Goal: Information Seeking & Learning: Learn about a topic

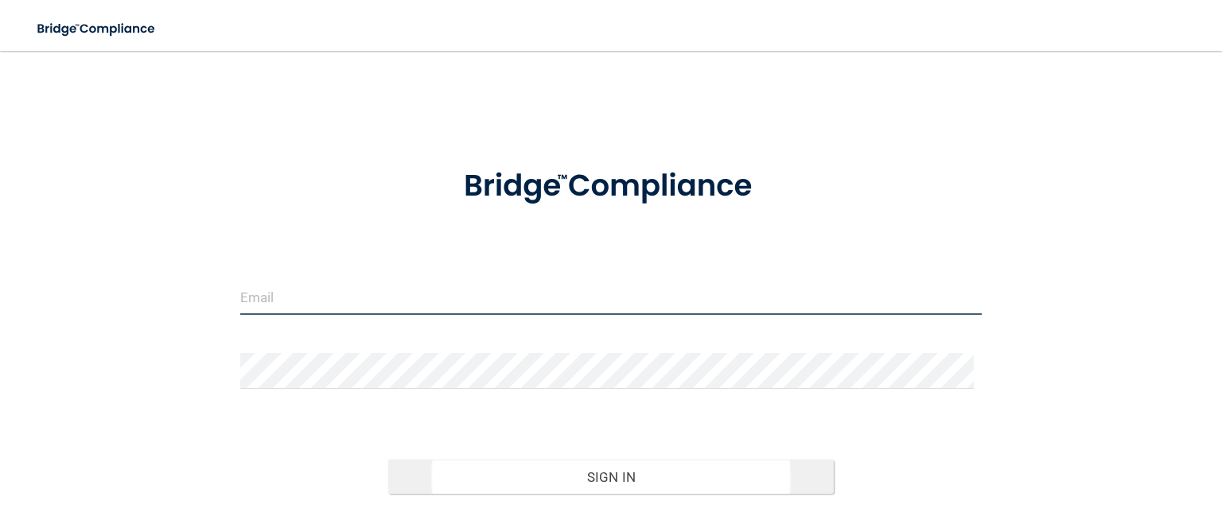
type input "[EMAIL_ADDRESS][DOMAIN_NAME]"
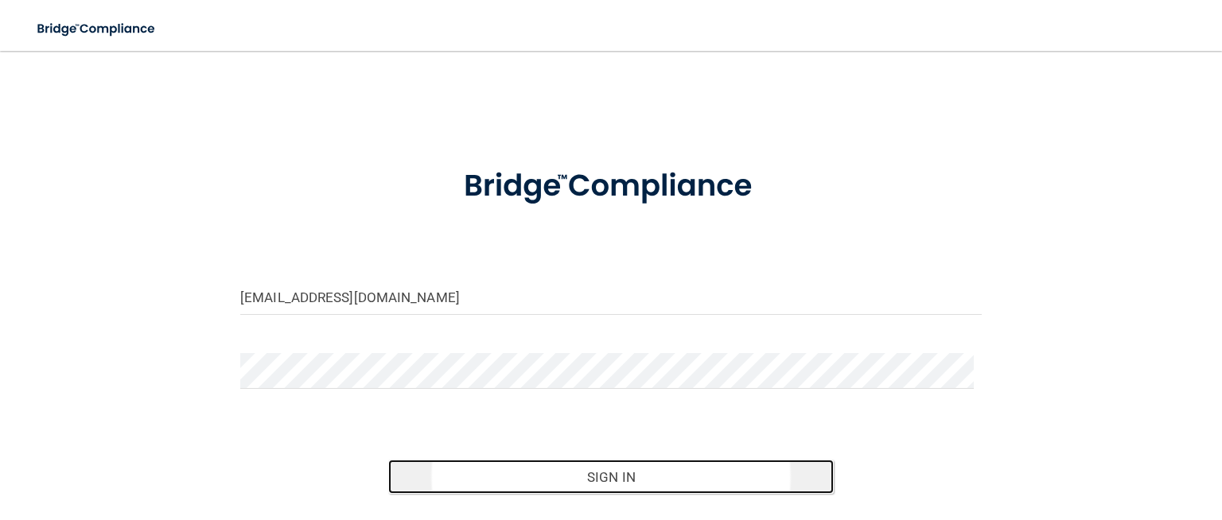
click at [601, 470] on button "Sign In" at bounding box center [610, 477] width 445 height 35
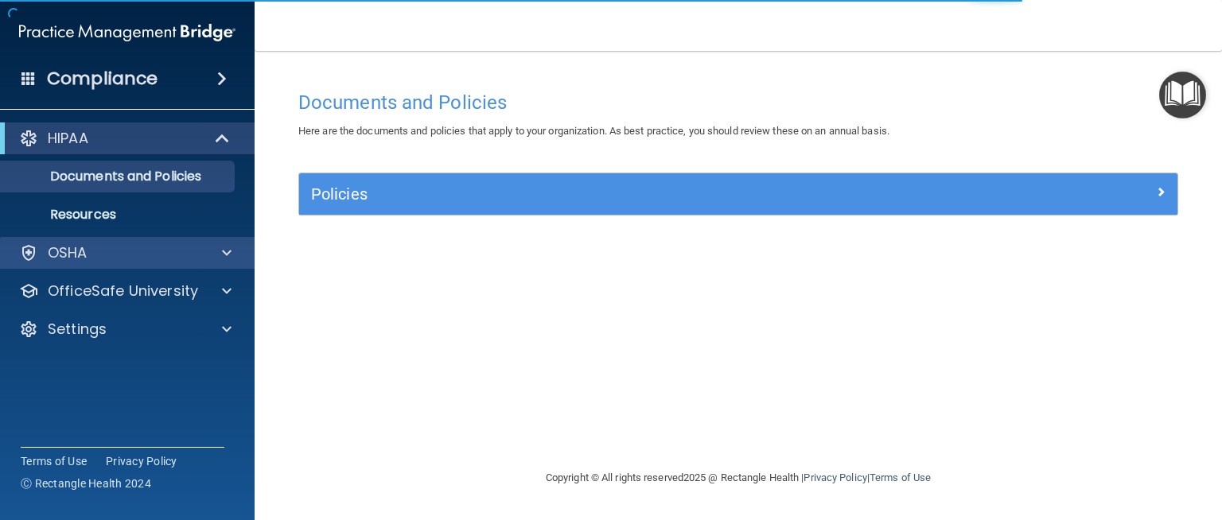
click at [98, 263] on div "OSHA" at bounding box center [127, 253] width 255 height 32
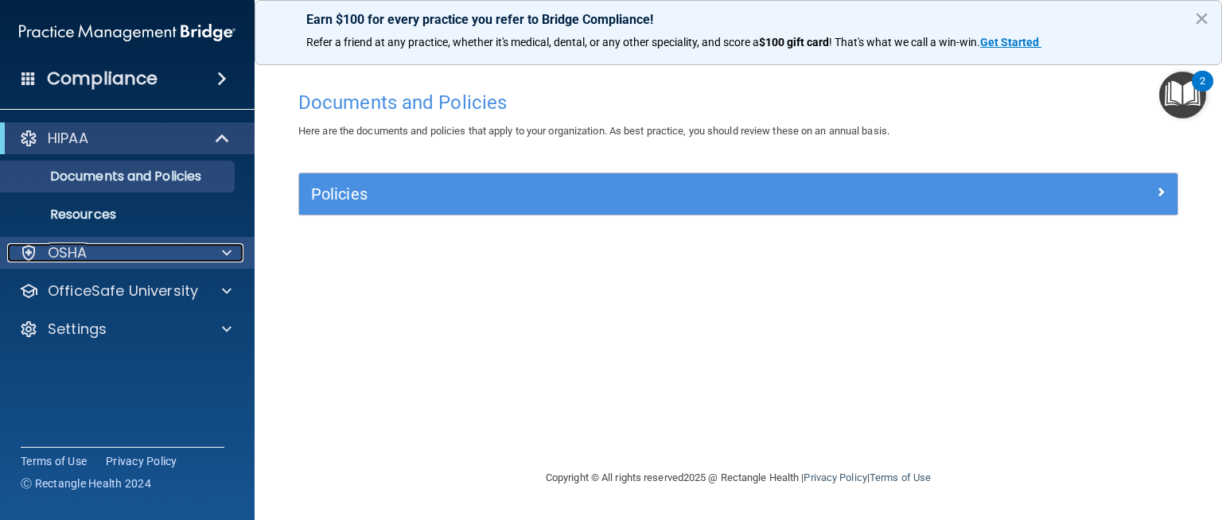
click at [95, 262] on div "OSHA" at bounding box center [105, 253] width 197 height 19
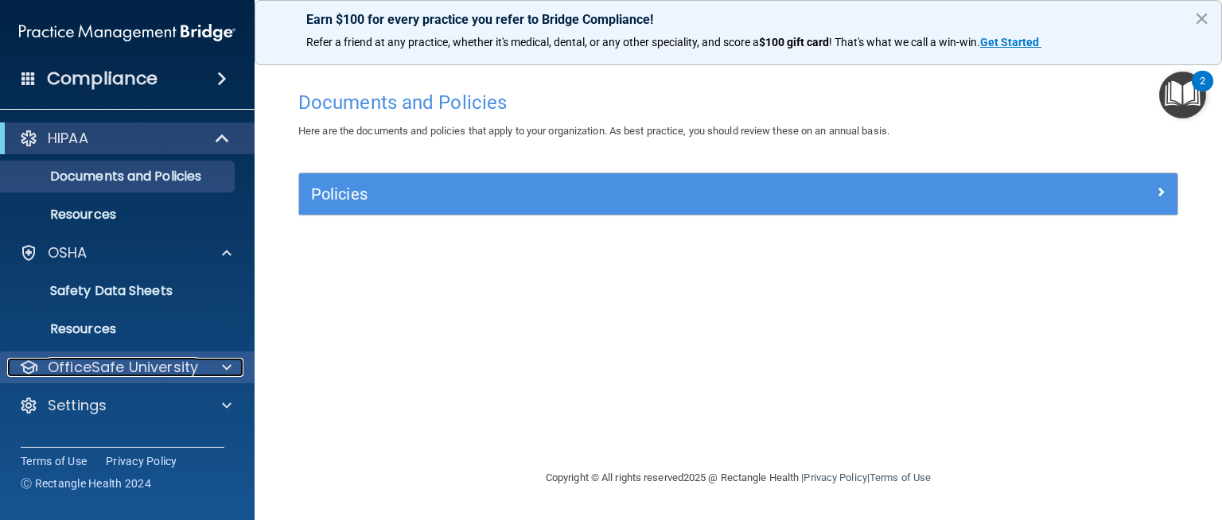
click at [175, 365] on p "OfficeSafe University" at bounding box center [123, 367] width 150 height 19
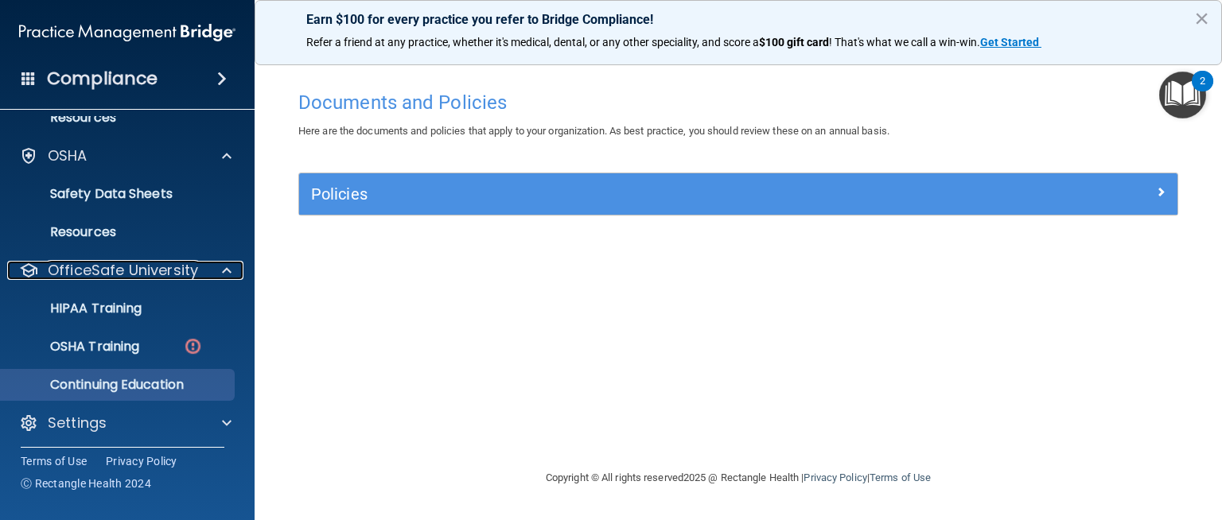
scroll to position [102, 0]
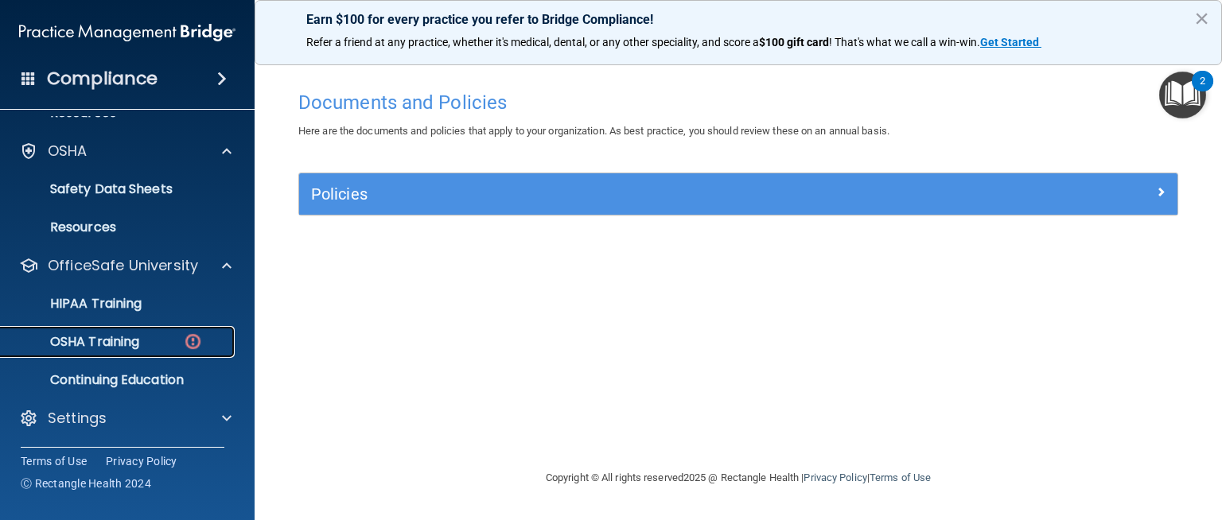
click at [123, 343] on p "OSHA Training" at bounding box center [74, 342] width 129 height 16
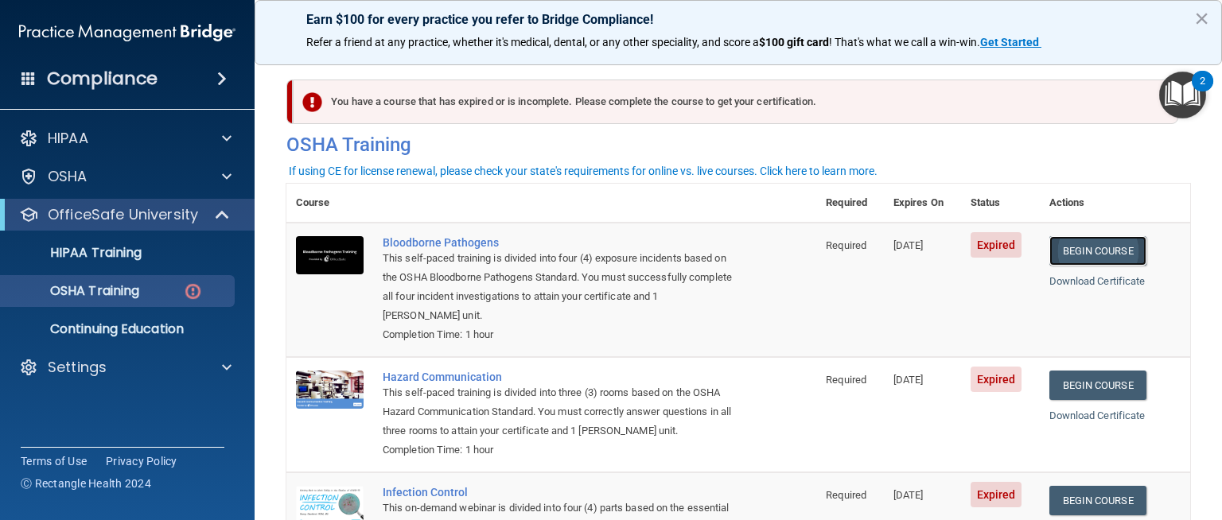
click at [1125, 255] on link "Begin Course" at bounding box center [1098, 250] width 97 height 29
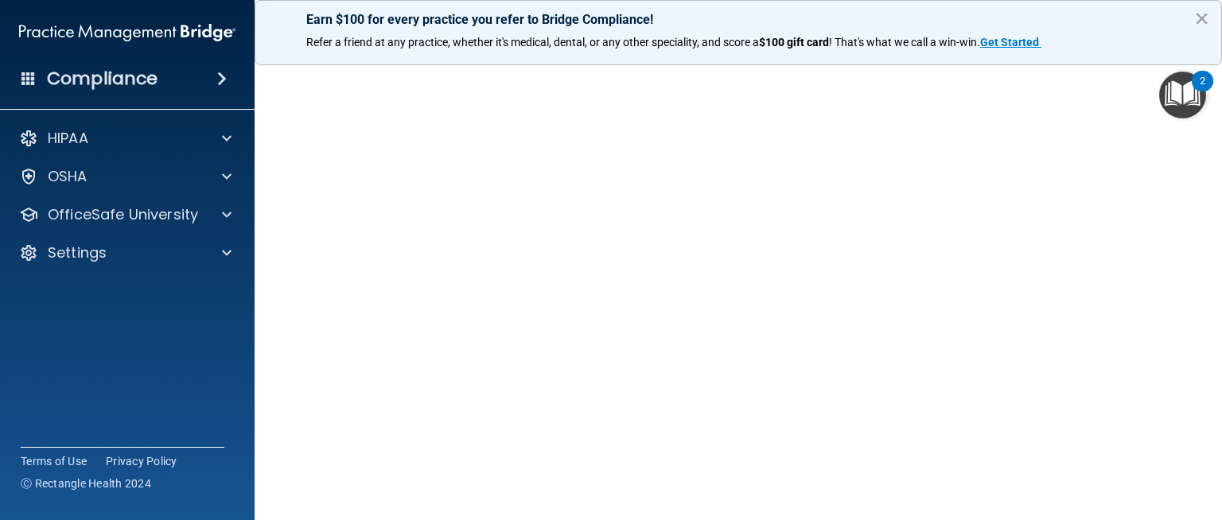
scroll to position [55, 0]
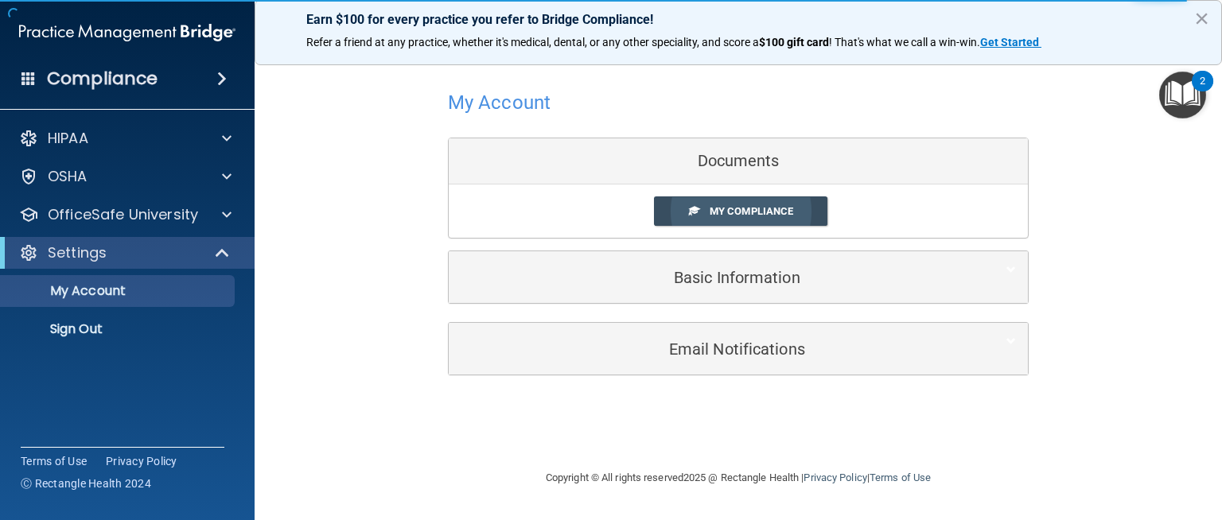
click at [719, 203] on link "My Compliance" at bounding box center [741, 211] width 174 height 29
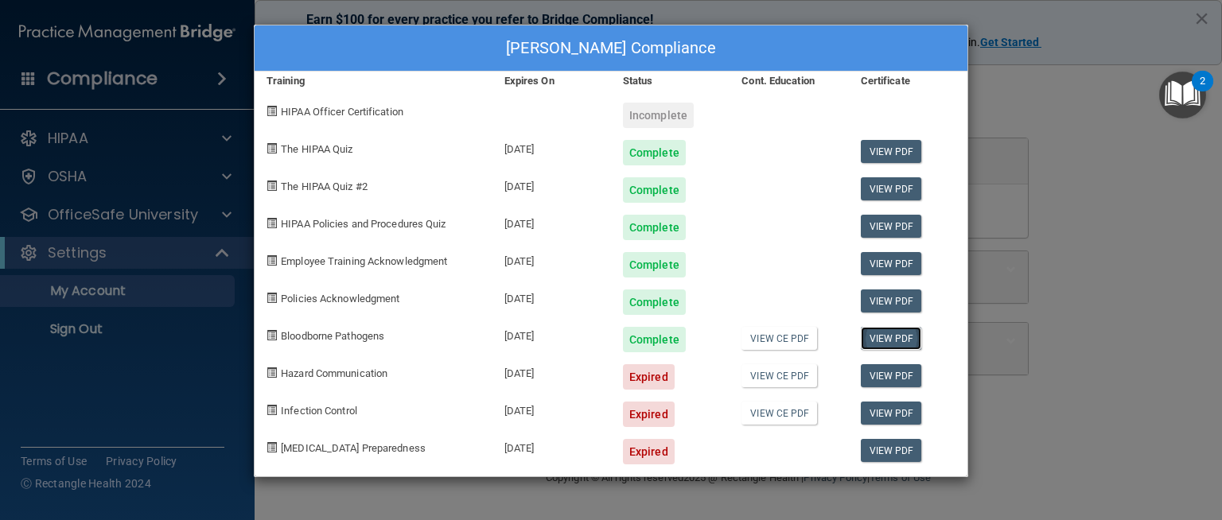
click at [870, 329] on link "View PDF" at bounding box center [891, 338] width 61 height 23
click at [166, 295] on div "[PERSON_NAME] Compliance Training Expires On Status Cont. Education Certificate…" at bounding box center [611, 260] width 1222 height 520
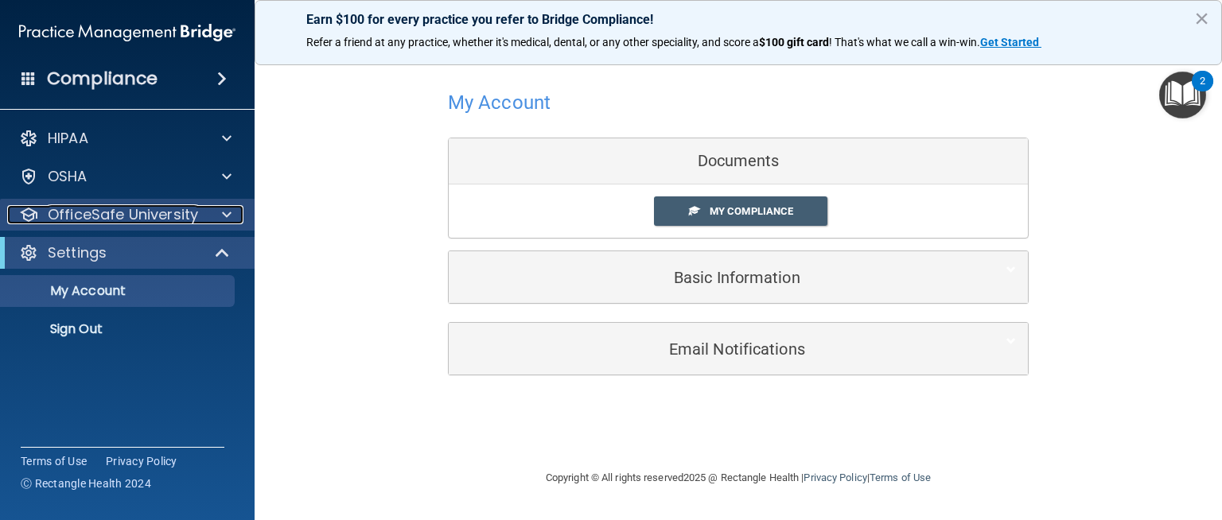
click at [169, 224] on p "OfficeSafe University" at bounding box center [123, 214] width 150 height 19
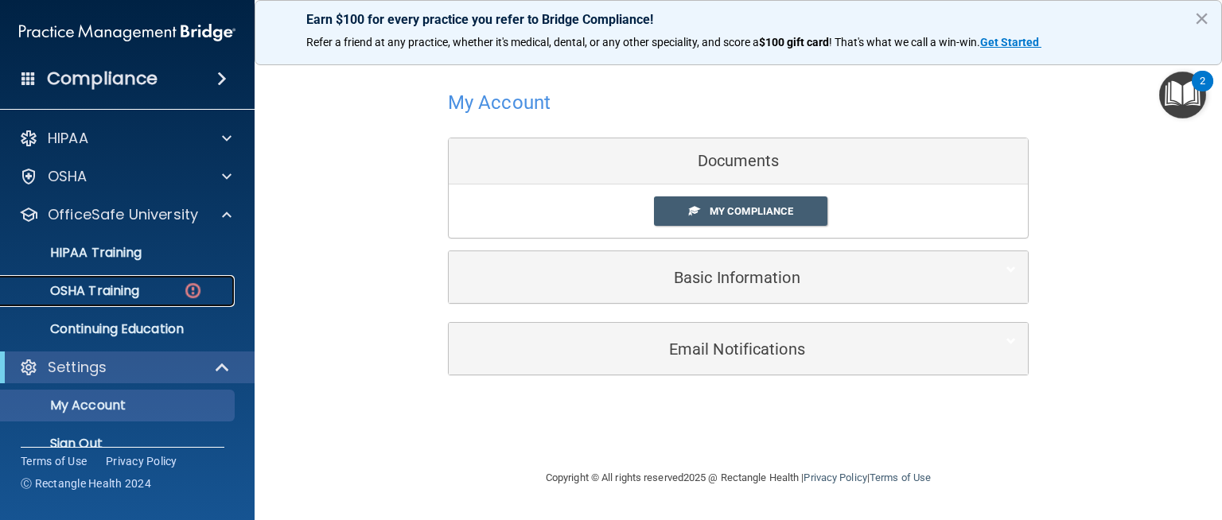
click at [144, 282] on link "OSHA Training" at bounding box center [109, 291] width 251 height 32
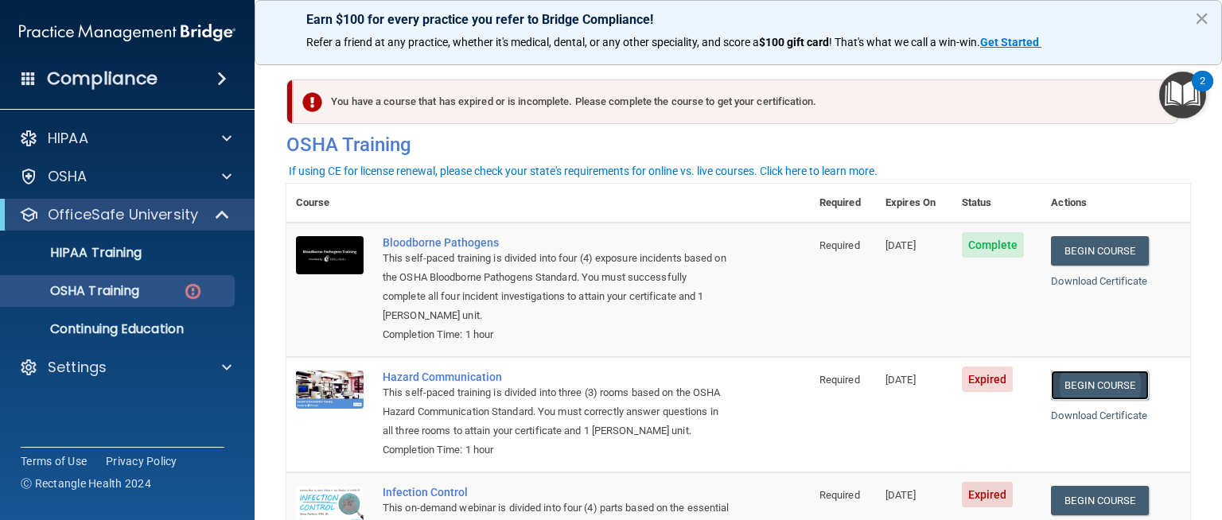
click at [1107, 380] on link "Begin Course" at bounding box center [1099, 385] width 97 height 29
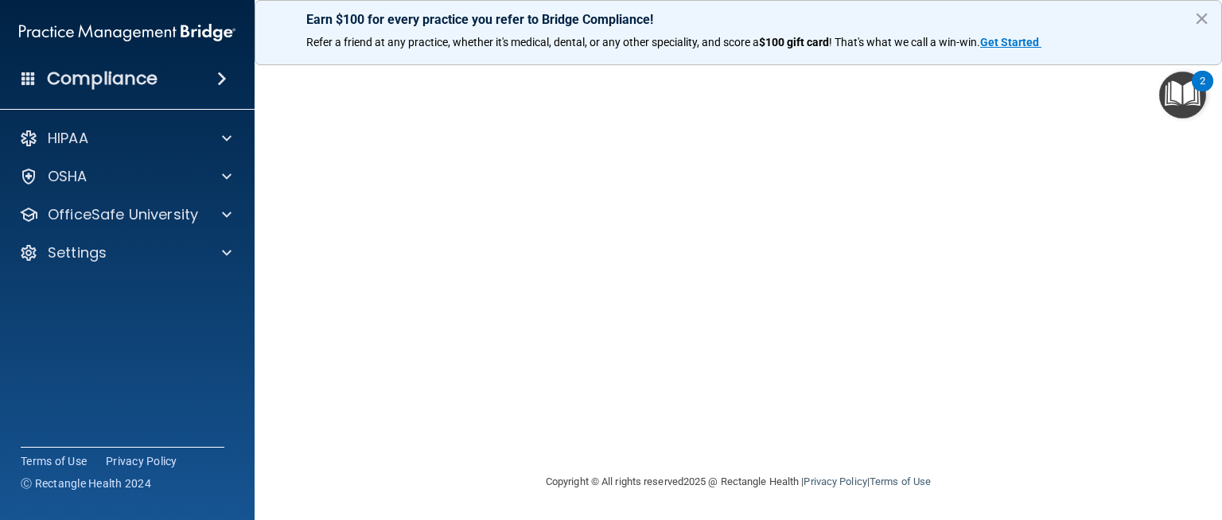
scroll to position [78, 0]
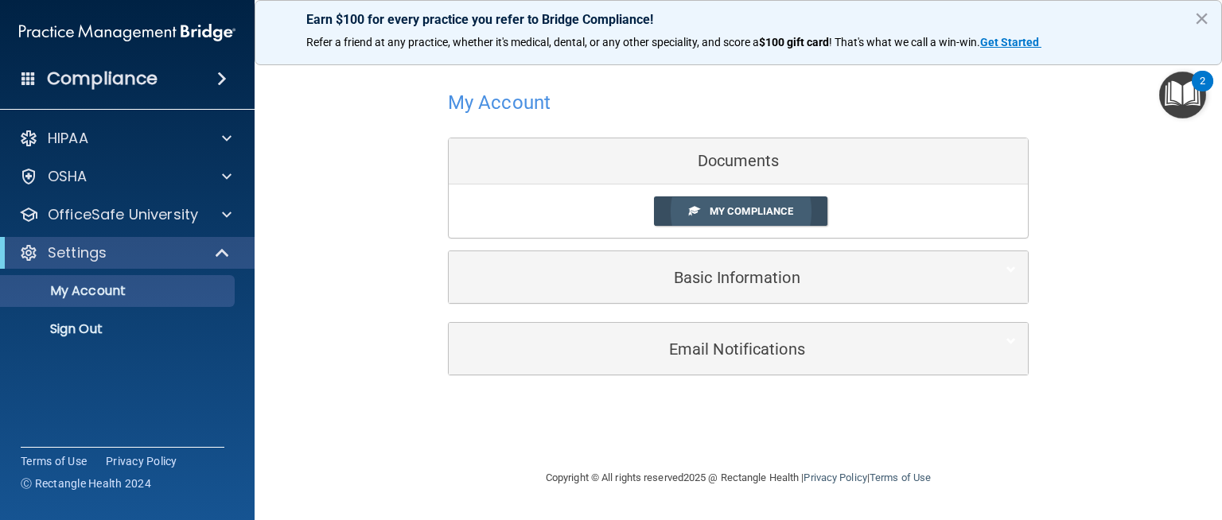
click at [726, 211] on span "My Compliance" at bounding box center [752, 211] width 84 height 12
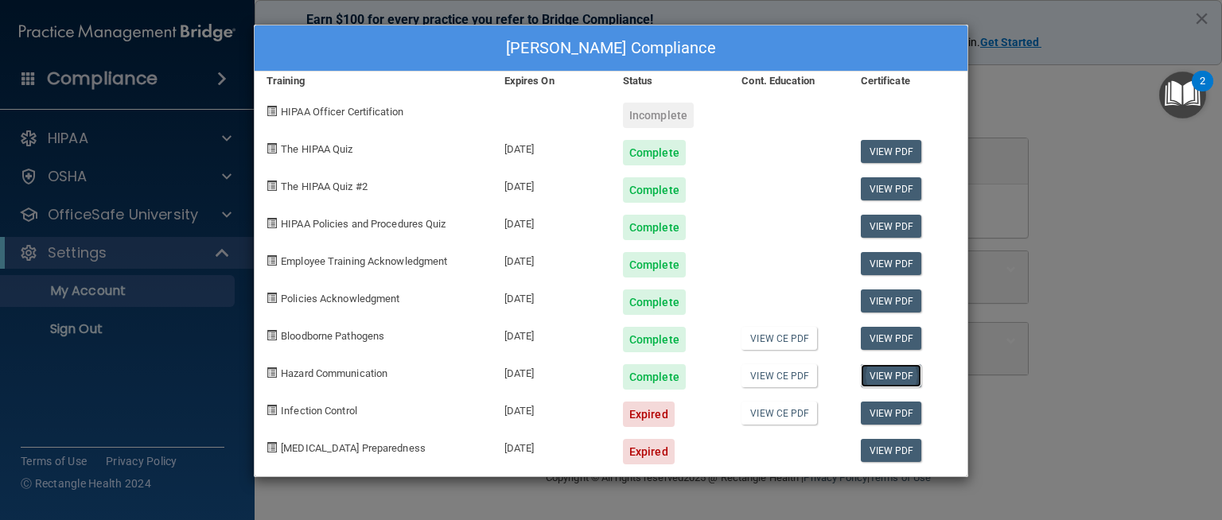
click at [910, 378] on link "View PDF" at bounding box center [891, 375] width 61 height 23
